Goal: Transaction & Acquisition: Purchase product/service

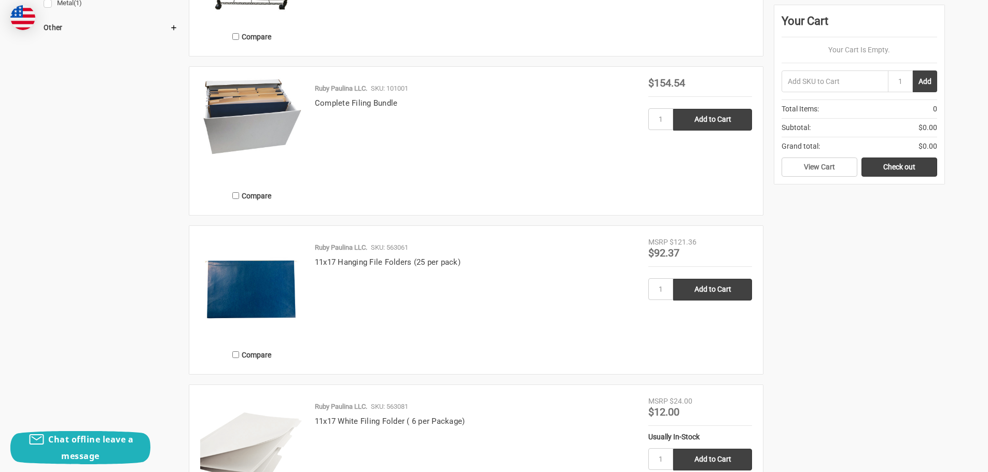
scroll to position [881, 0]
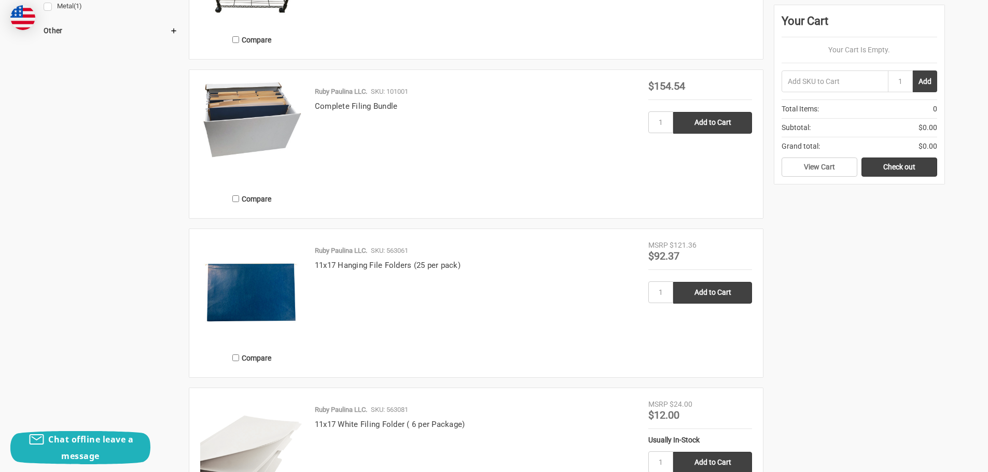
click at [280, 115] on img at bounding box center [252, 119] width 104 height 77
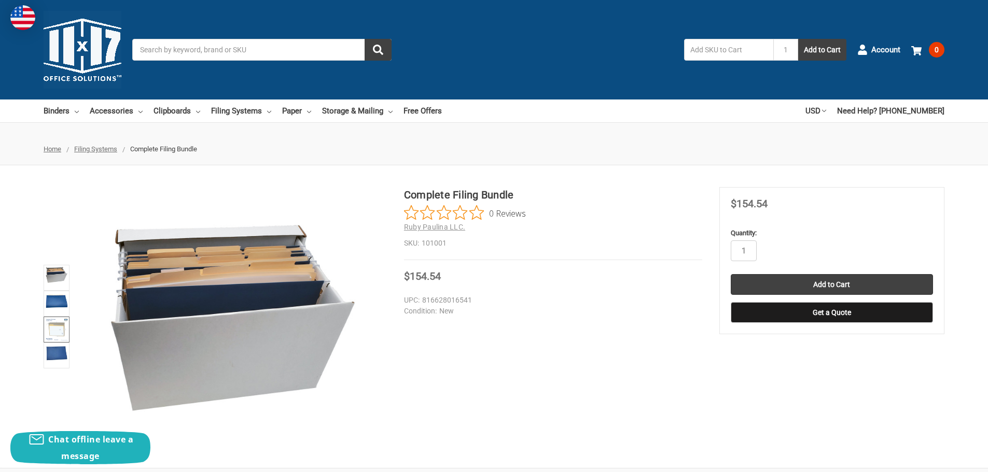
click at [51, 334] on img at bounding box center [56, 329] width 23 height 23
